Goal: Information Seeking & Learning: Find specific fact

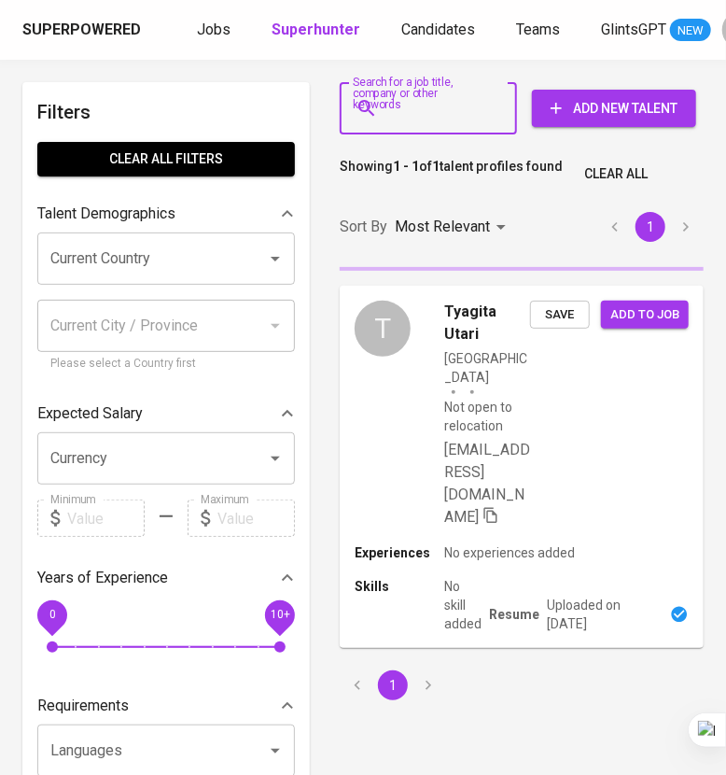
click at [437, 121] on input "Search for a job title, company or other keywords" at bounding box center [433, 108] width 95 height 35
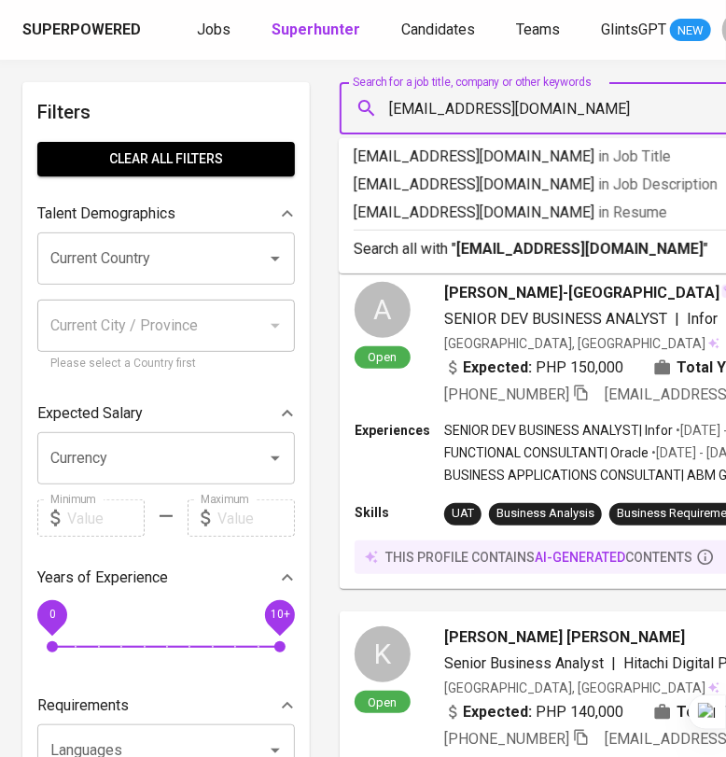
type input "[EMAIL_ADDRESS][DOMAIN_NAME]"
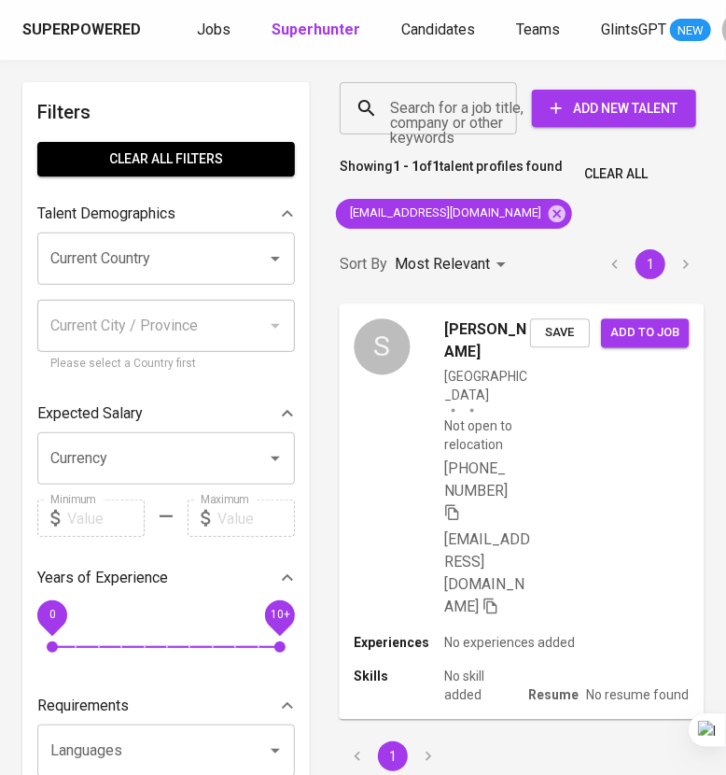
click at [574, 482] on div "S Silvi HIL Indonesia Not open to relocation [PHONE_NUMBER] [EMAIL_ADDRESS][DOM…" at bounding box center [521, 468] width 365 height 330
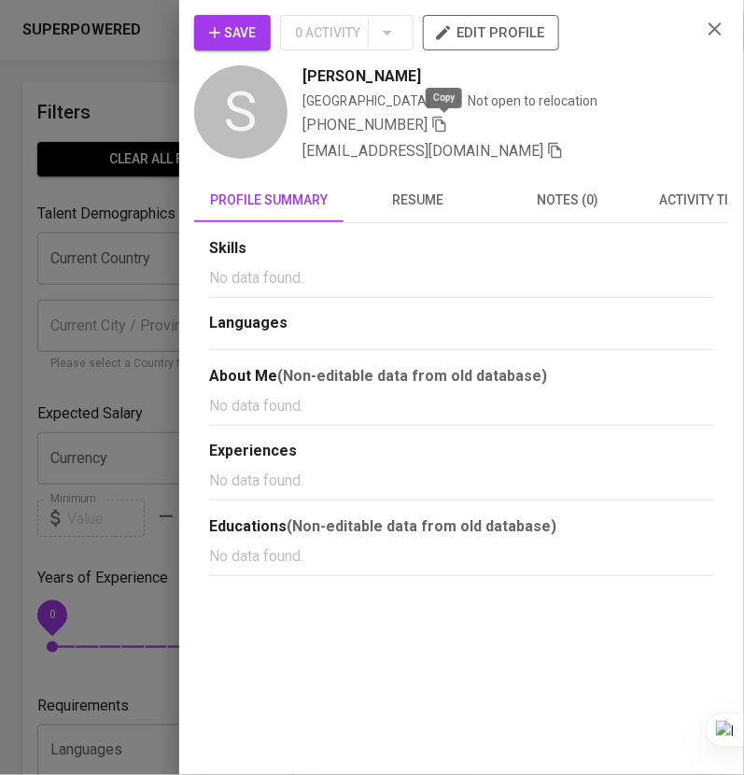
click at [443, 128] on icon "button" at bounding box center [439, 124] width 17 height 17
click at [717, 35] on icon "button" at bounding box center [715, 29] width 22 height 22
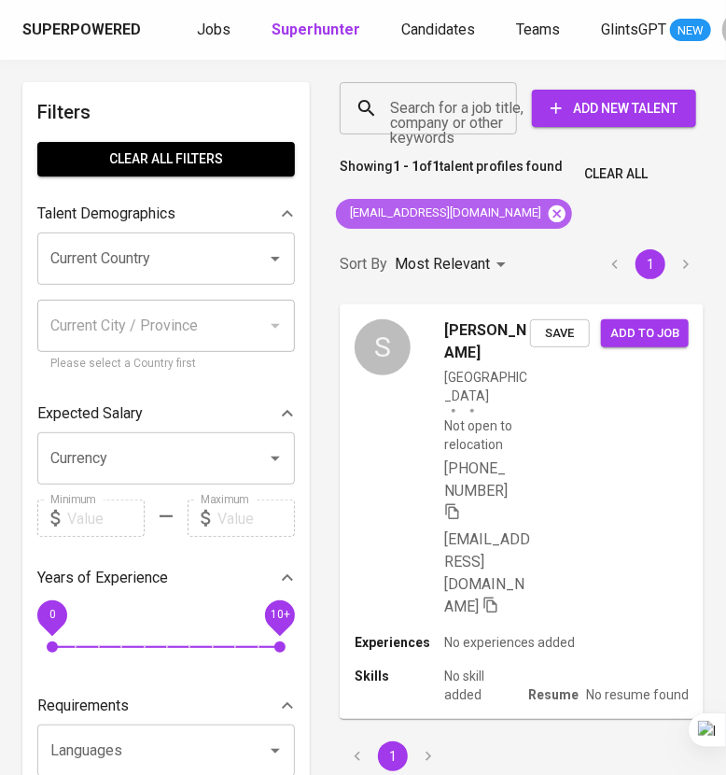
click at [547, 209] on icon at bounding box center [557, 214] width 21 height 21
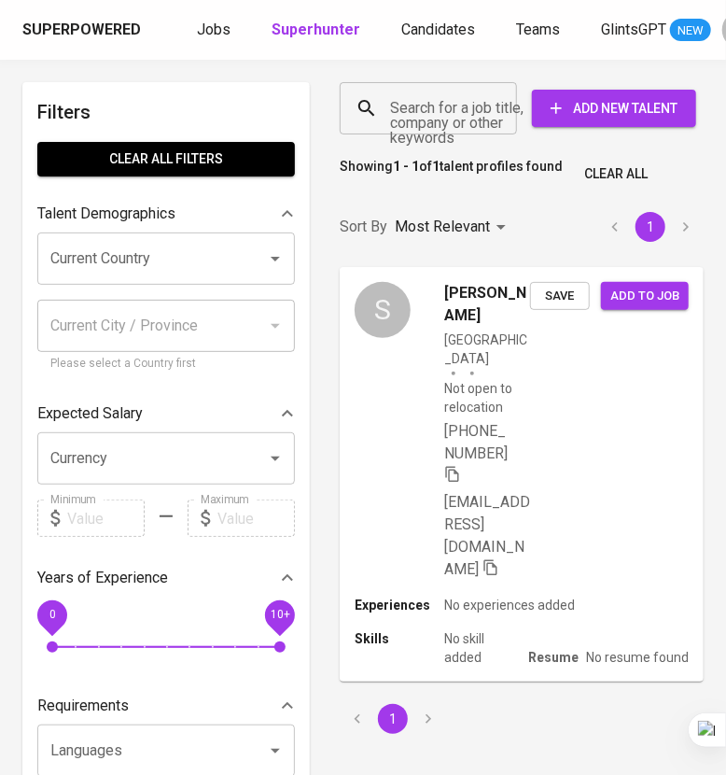
click at [444, 110] on input "Search for a job title, company or other keywords" at bounding box center [433, 108] width 95 height 35
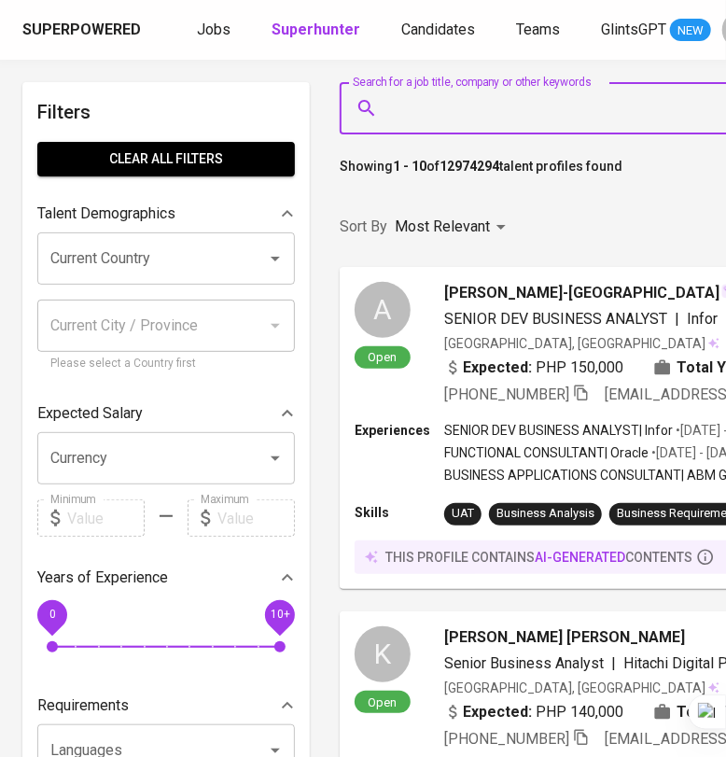
paste input "[EMAIL_ADDRESS][DOMAIN_NAME]"
type input "[EMAIL_ADDRESS][DOMAIN_NAME]"
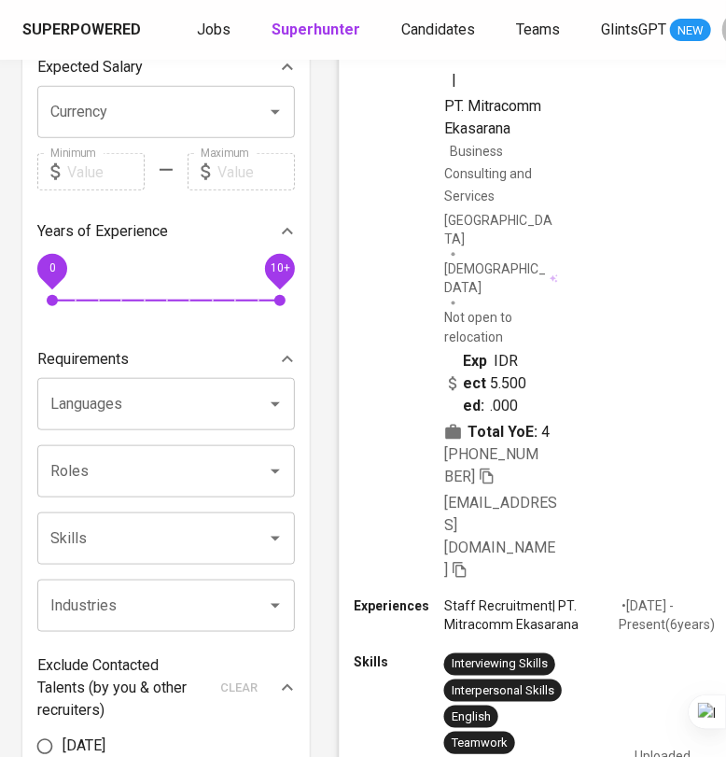
scroll to position [350, 0]
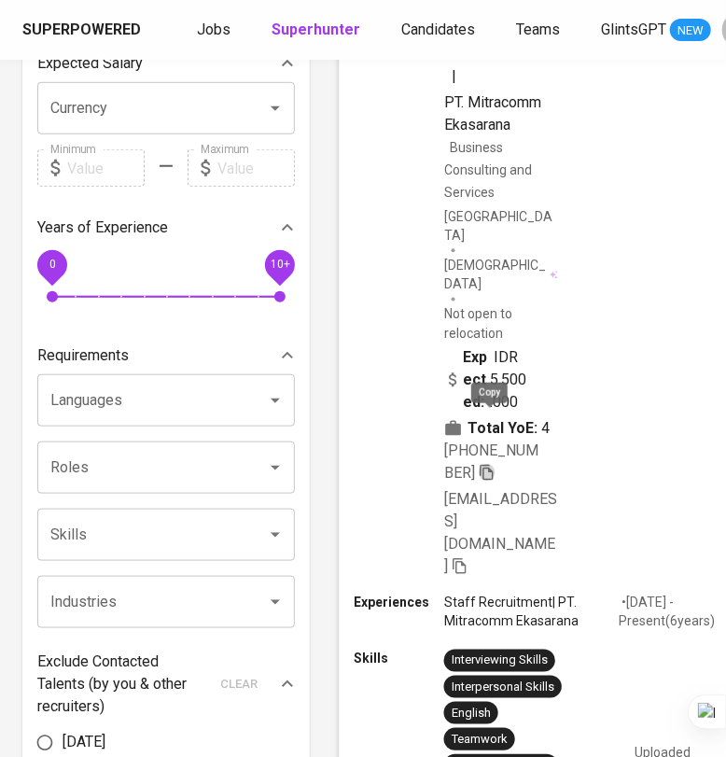
click at [493, 464] on icon "button" at bounding box center [486, 472] width 13 height 16
